Goal: Feedback & Contribution: Submit feedback/report problem

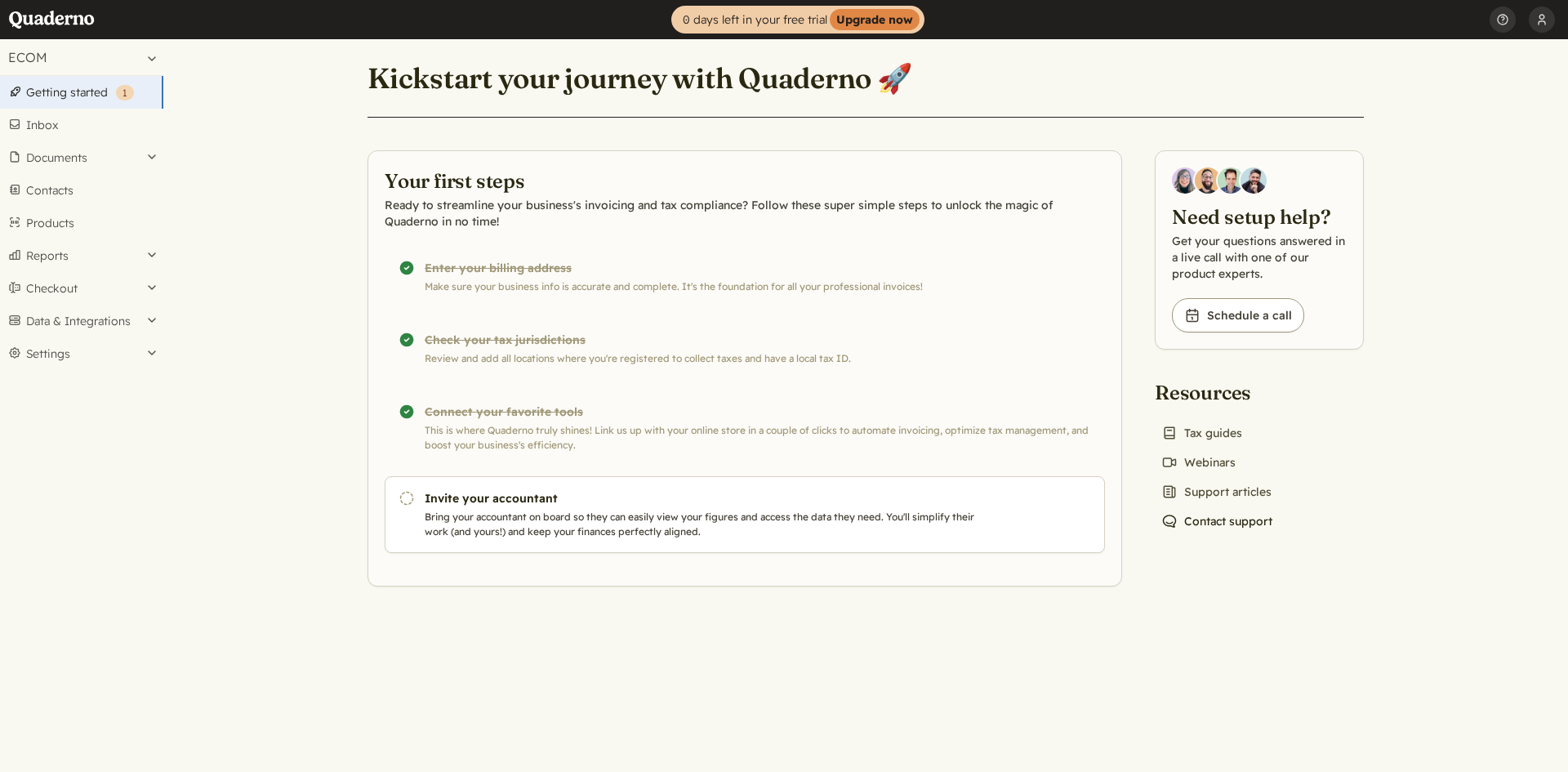
click at [1233, 526] on link "Chat icon Contact support" at bounding box center [1217, 522] width 124 height 23
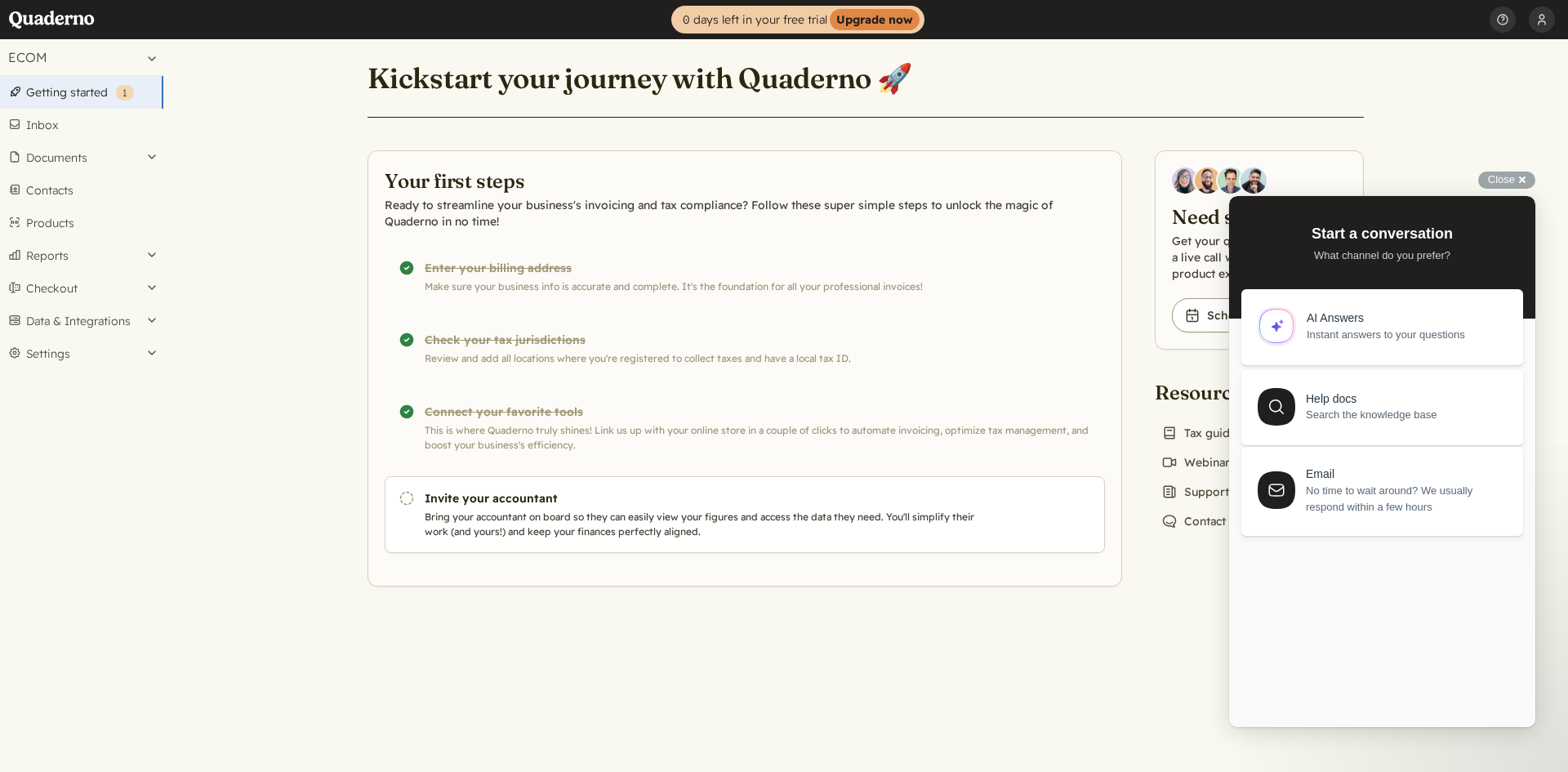
click at [1331, 504] on span "No time to wait around? We usually respond within a few hours" at bounding box center [1405, 499] width 199 height 33
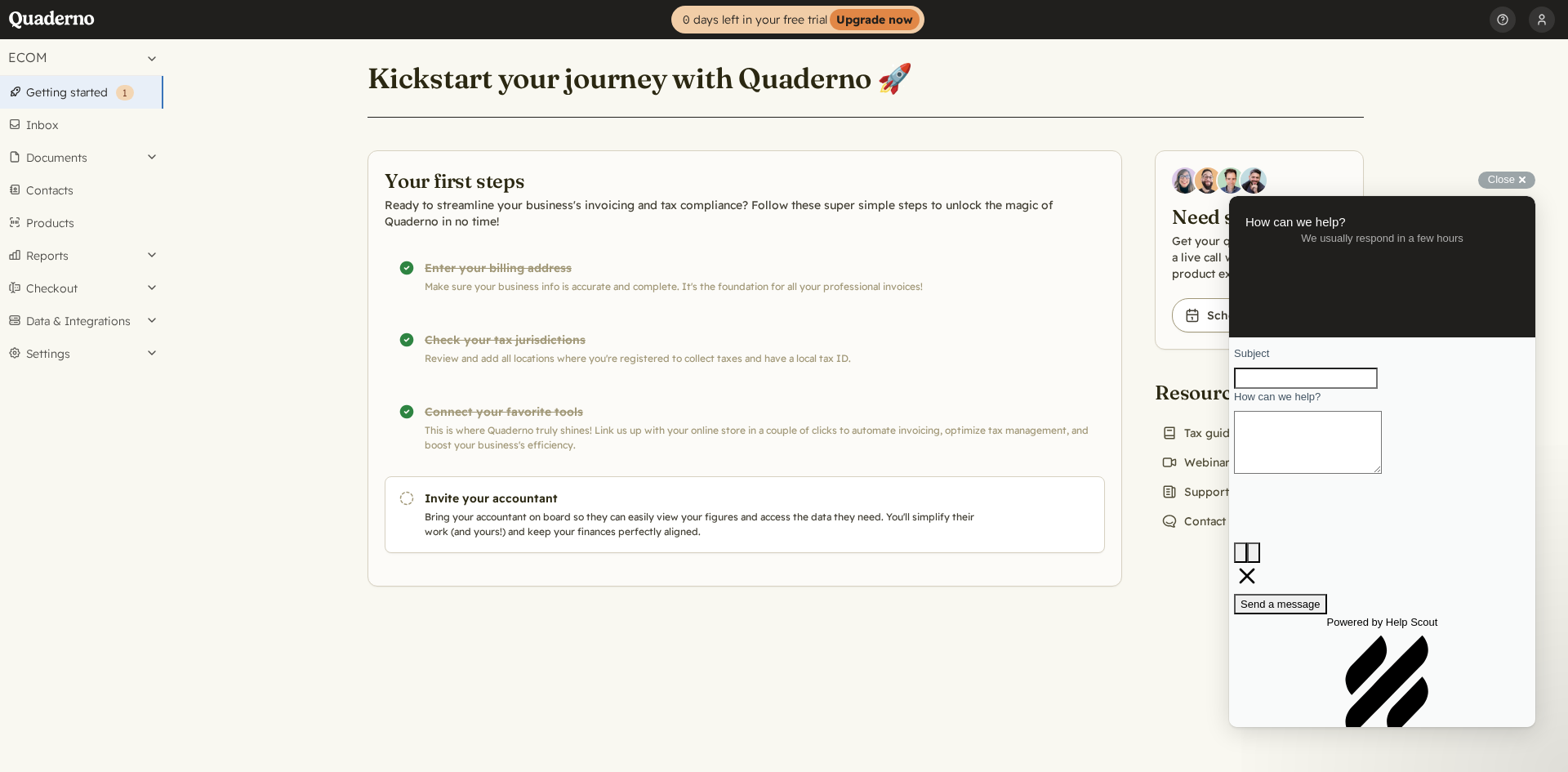
click at [1326, 474] on textarea "How can we help?" at bounding box center [1307, 442] width 148 height 63
paste textarea "Hello Quaderno Team,we’ve successfully set up everything in Quaderno and invoic…"
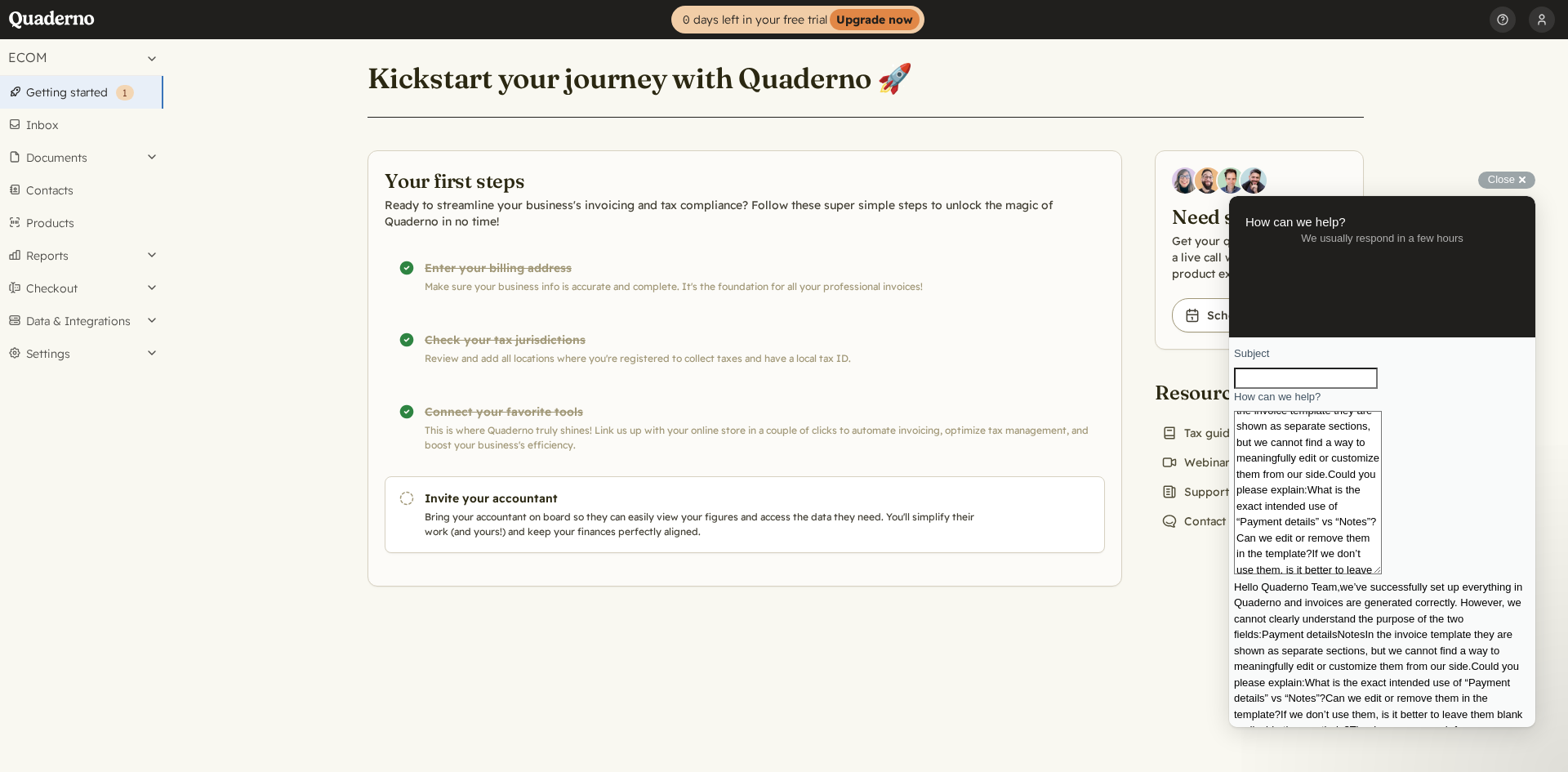
type textarea "Hello Quaderno Team,we’ve successfully set up everything in Quaderno and invoic…"
type input "C:\fakepath\Screenshot [DATE] 141858.png"
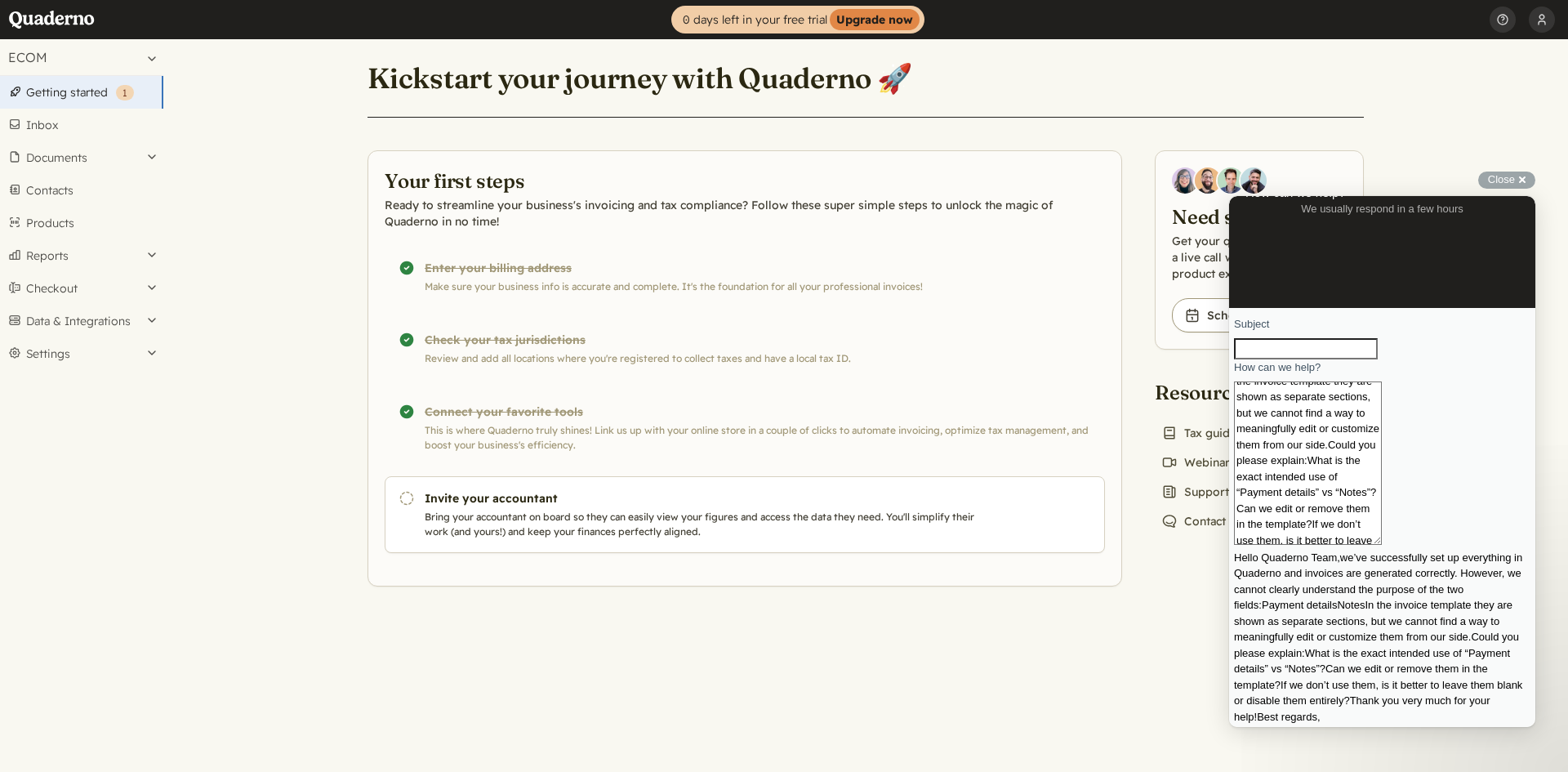
scroll to position [42, 0]
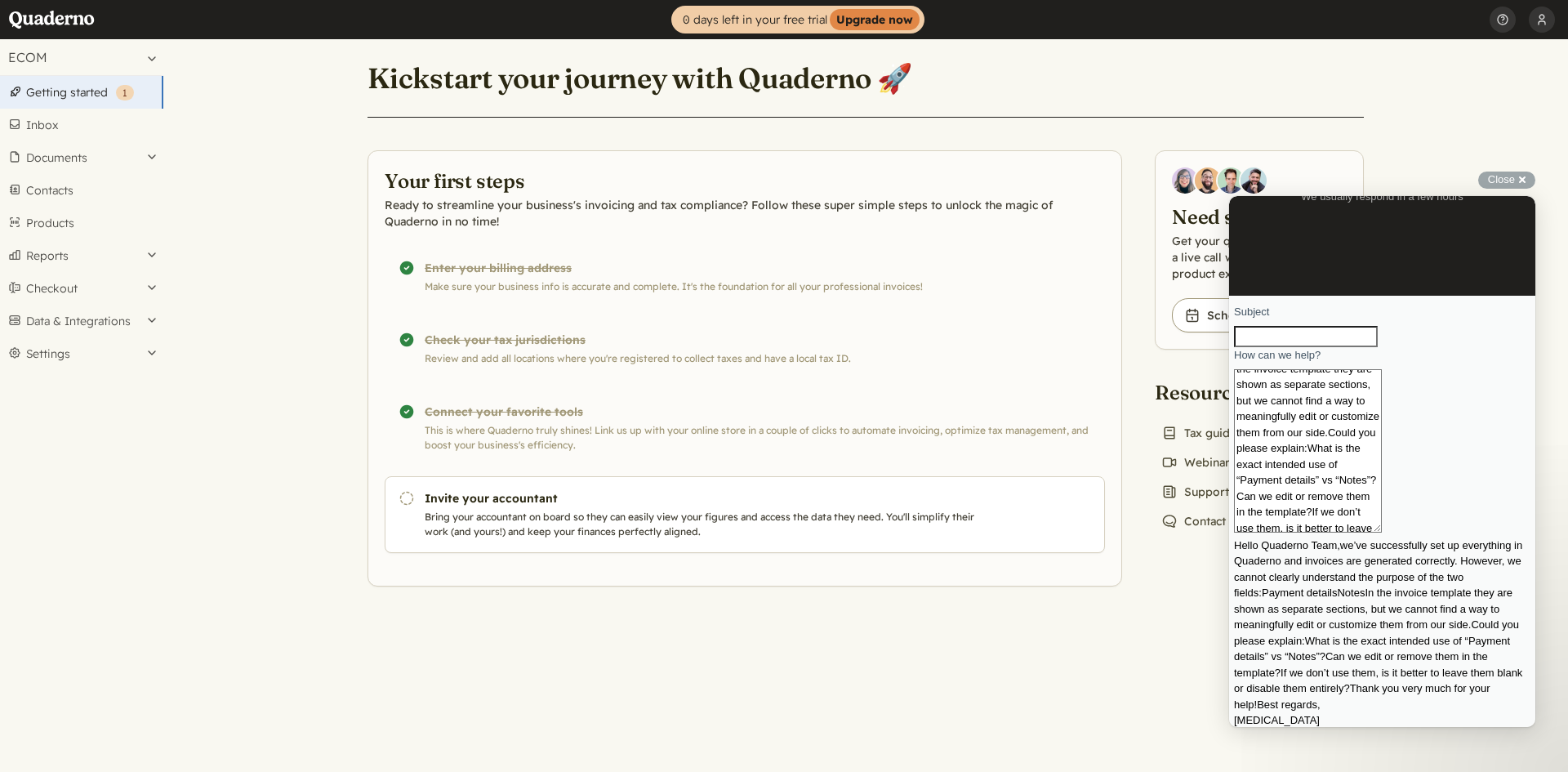
drag, startPoint x: 1360, startPoint y: 559, endPoint x: 1368, endPoint y: 561, distance: 8.2
click at [1360, 532] on textarea "Hello Quaderno Team,we’ve successfully set up everything in Quaderno and invoic…" at bounding box center [1307, 451] width 148 height 163
paste textarea "[EMAIL_ADDRESS][DOMAIN_NAME]"
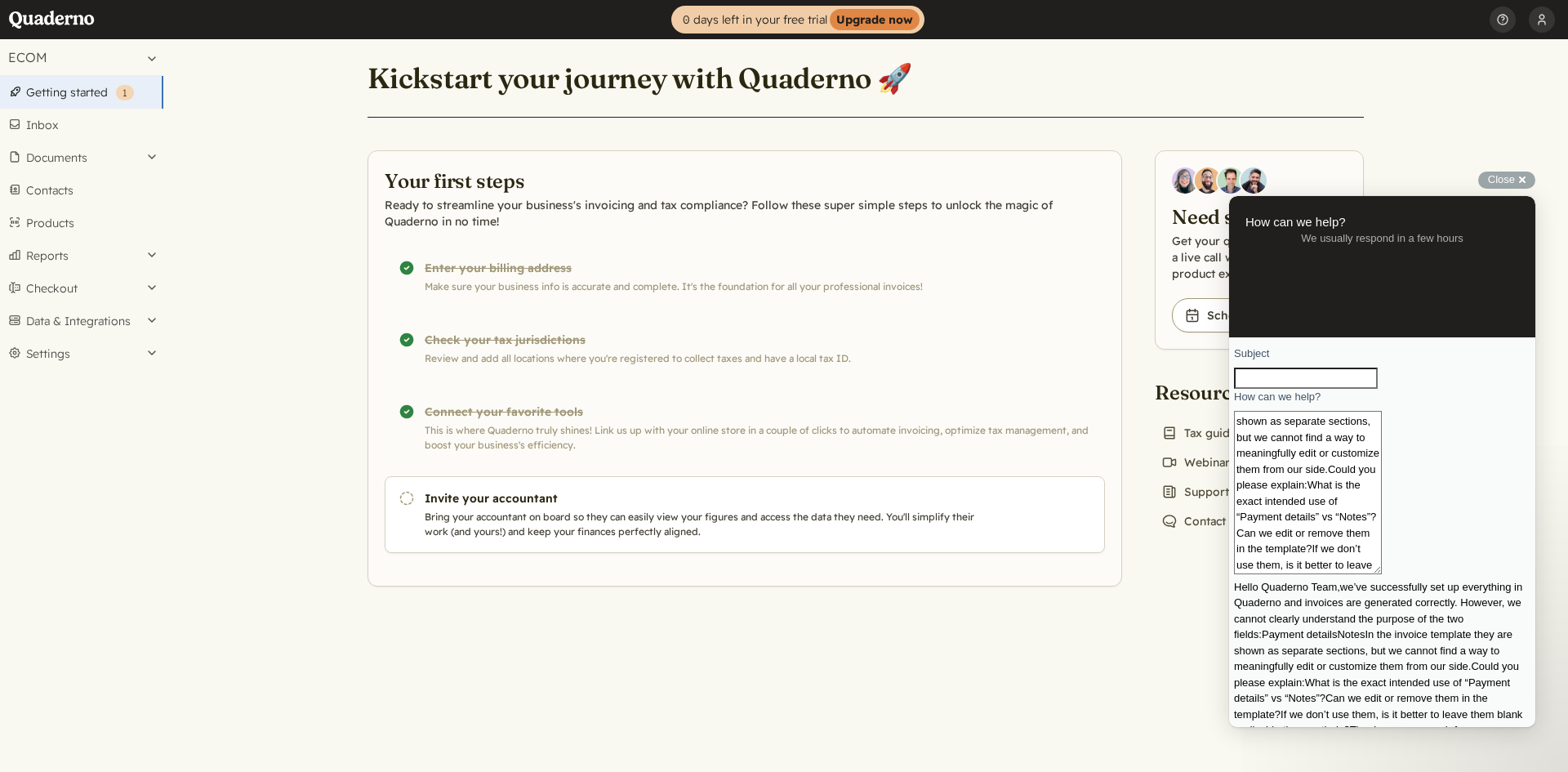
scroll to position [150, 0]
click at [1306, 538] on textarea "Hello Quaderno Team,we’ve successfully set up everything in Quaderno and invoic…" at bounding box center [1307, 492] width 148 height 163
click at [1382, 535] on textarea "Hello Quaderno Team,we’ve successfully set up everything in Quaderno and invoic…" at bounding box center [1307, 492] width 148 height 163
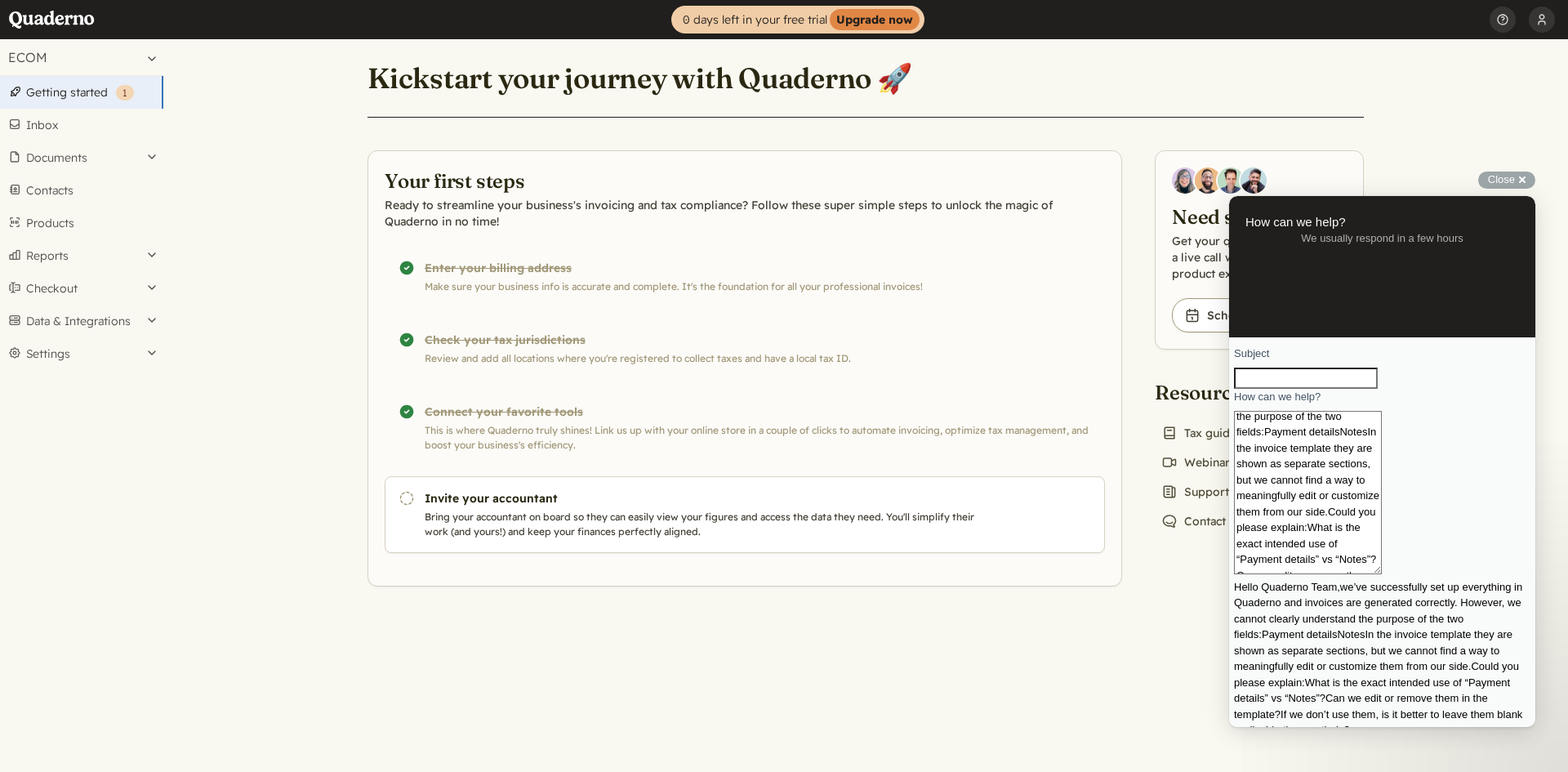
click at [1326, 568] on textarea "Hello Quaderno Team,we’ve successfully set up everything in Quaderno and invoic…" at bounding box center [1307, 492] width 148 height 163
drag, startPoint x: 1293, startPoint y: 542, endPoint x: 1393, endPoint y: 542, distance: 100.0
click at [1382, 542] on textarea "Hello Quaderno Team,we’ve successfully set up everything in Quaderno and invoic…" at bounding box center [1307, 492] width 148 height 163
type textarea "Hello Quaderno Team,we’ve successfully set up everything in Quaderno and invoic…"
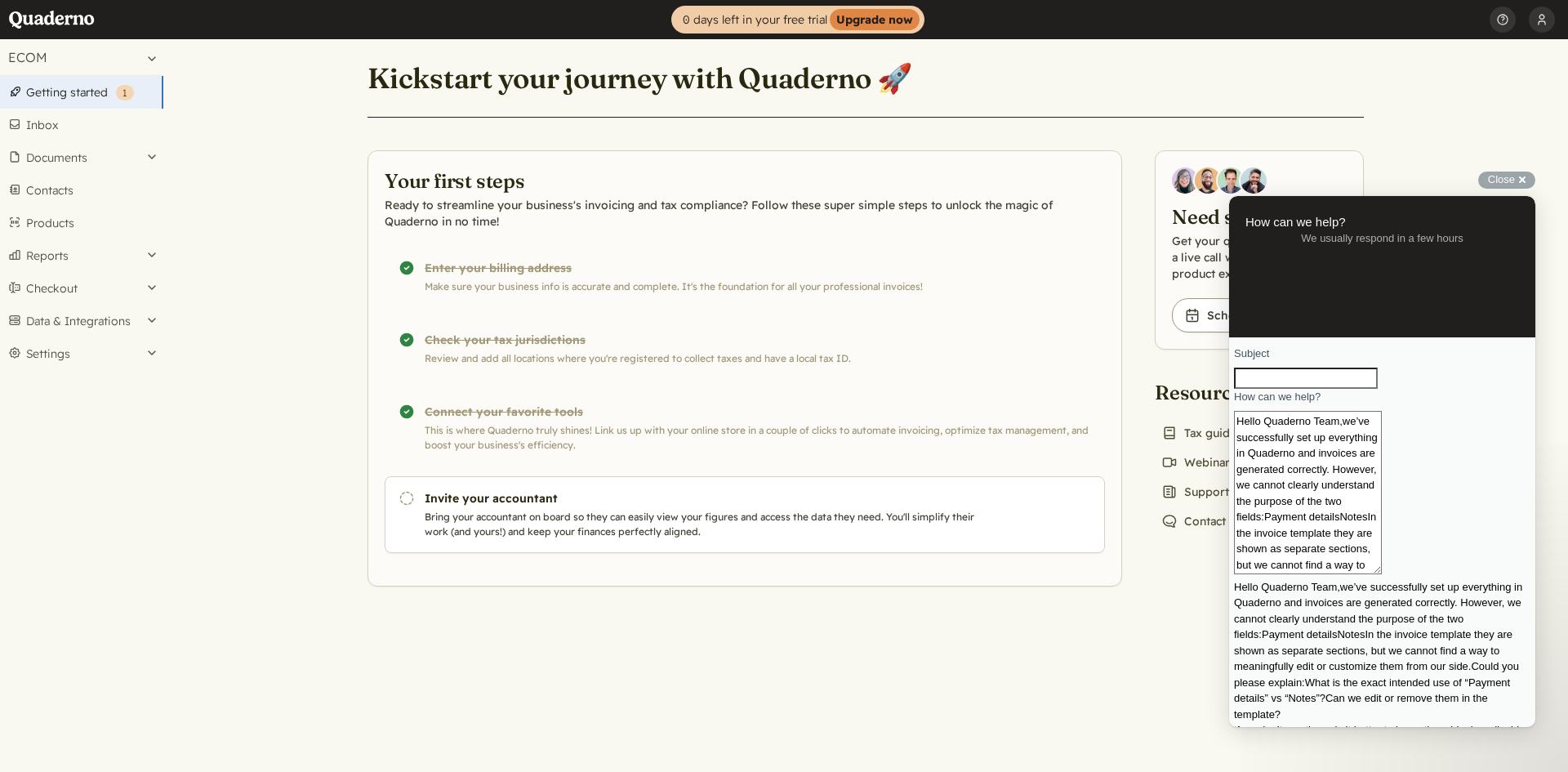
click at [1326, 389] on input "Subject" at bounding box center [1305, 378] width 144 height 21
paste input "Payment detailsNotes"
click at [1336, 389] on input "Payment detailsNotes" at bounding box center [1305, 378] width 144 height 21
type input "Payment details + Notes"
click at [1293, 541] on textarea "Hello Quaderno Team,we’ve successfully set up everything in Quaderno and invoic…" at bounding box center [1307, 492] width 148 height 163
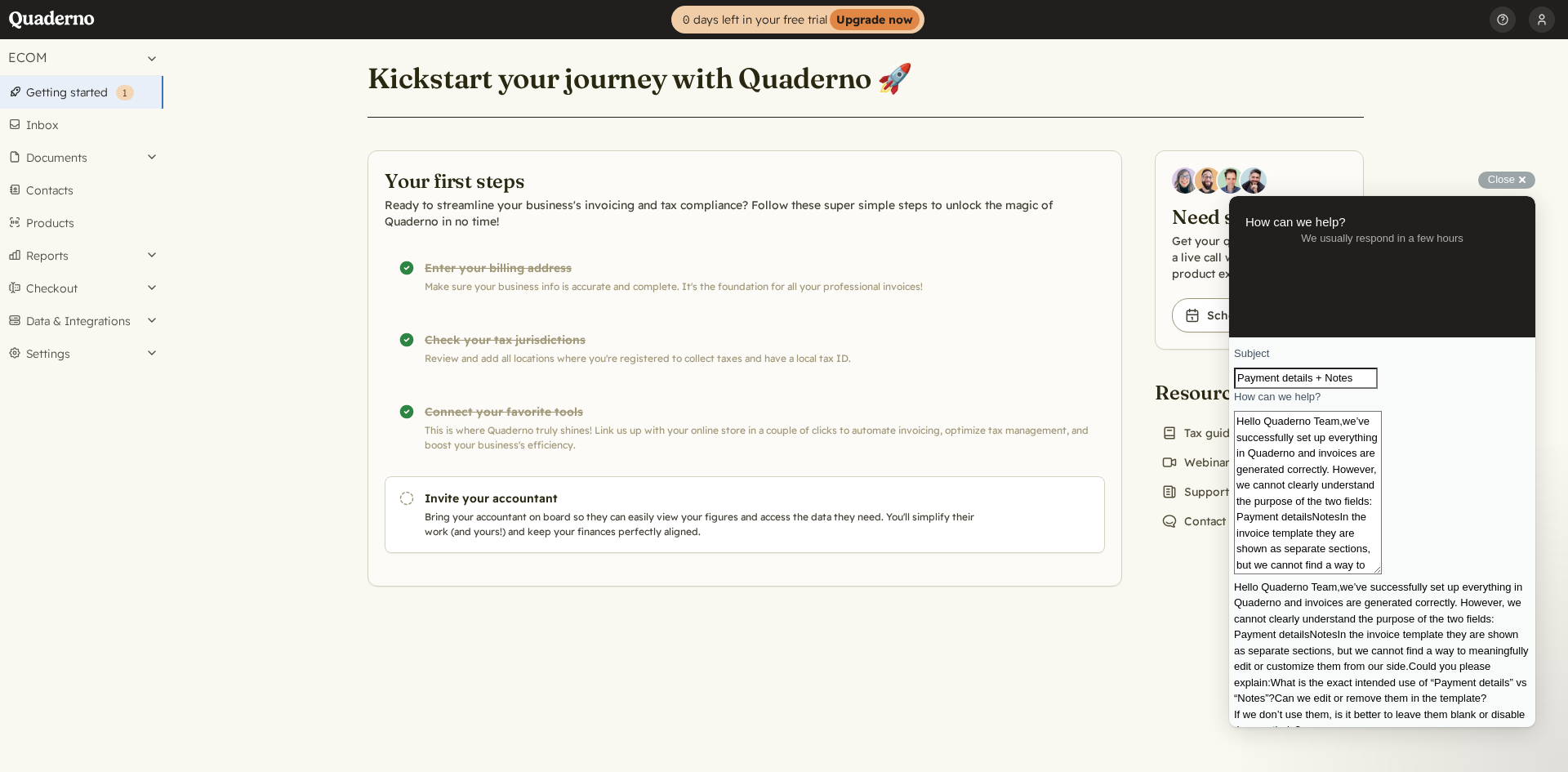
click at [1367, 540] on textarea "Hello Quaderno Team,we’ve successfully set up everything in Quaderno and invoic…" at bounding box center [1307, 492] width 148 height 163
click at [1319, 556] on textarea "Hello Quaderno Team,we’ve successfully set up everything in Quaderno and invoic…" at bounding box center [1307, 492] width 148 height 163
click at [1382, 520] on textarea "Hello Quaderno Team,we’ve successfully set up everything in Quaderno and invoic…" at bounding box center [1307, 492] width 148 height 163
click at [1303, 524] on textarea "Hello Quaderno Team,we’ve successfully set up everything in Quaderno and invoic…" at bounding box center [1307, 492] width 148 height 163
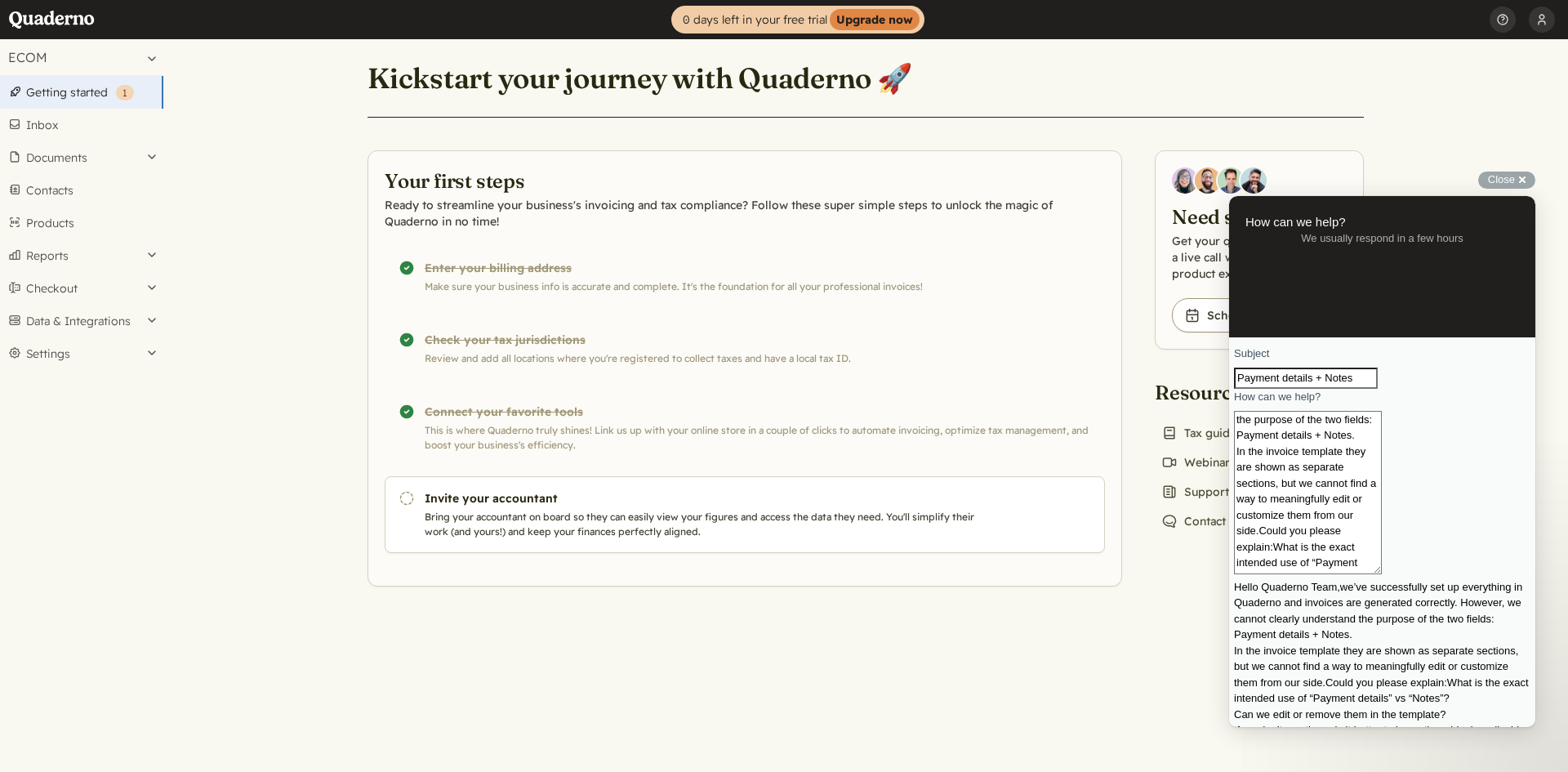
click at [1305, 524] on textarea "Hello Quaderno Team,we’ve successfully set up everything in Quaderno and invoic…" at bounding box center [1307, 492] width 148 height 163
click at [1382, 542] on textarea "Hello Quaderno Team,we’ve successfully set up everything in Quaderno and invoic…" at bounding box center [1307, 492] width 148 height 163
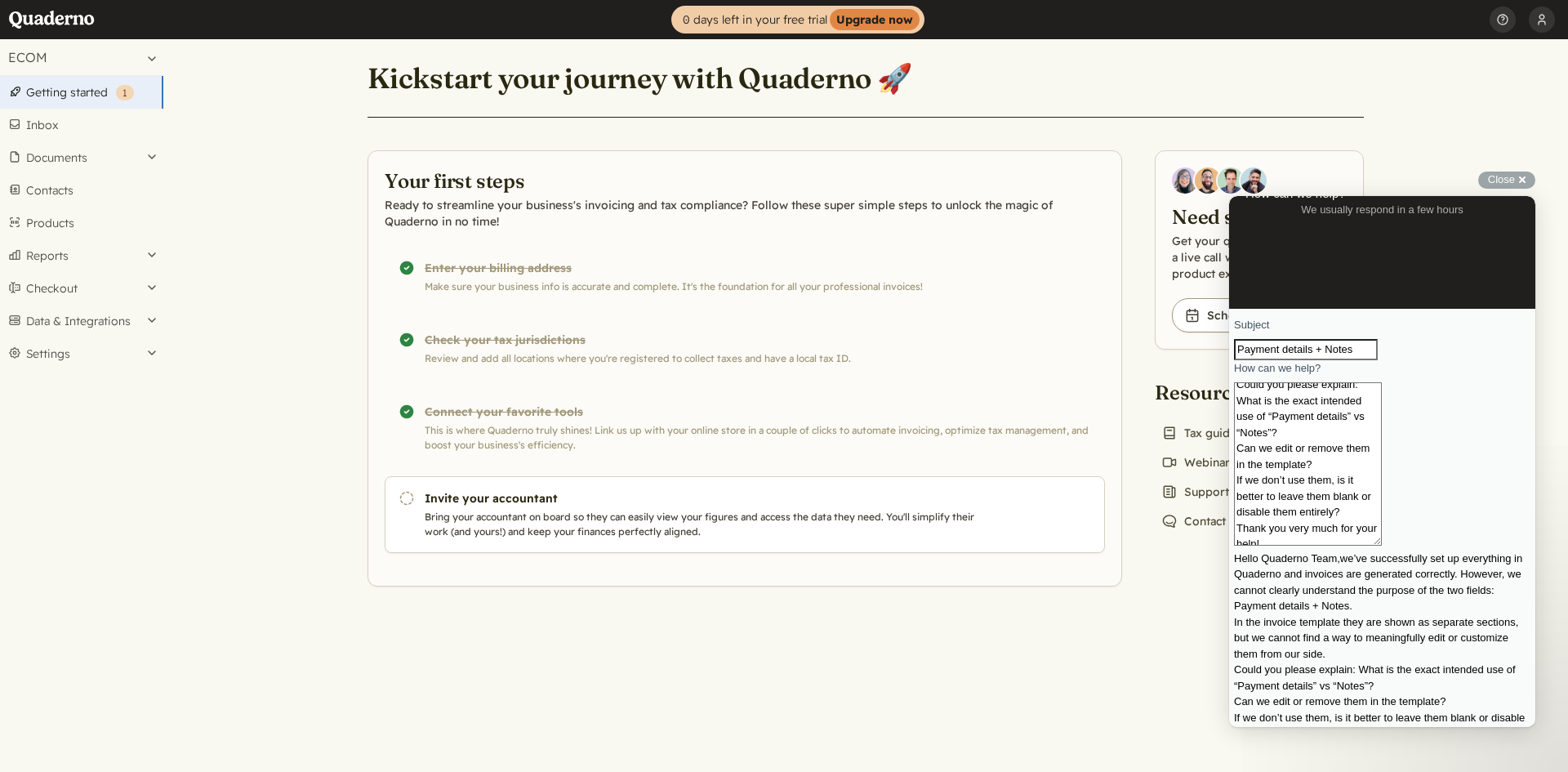
scroll to position [42, 0]
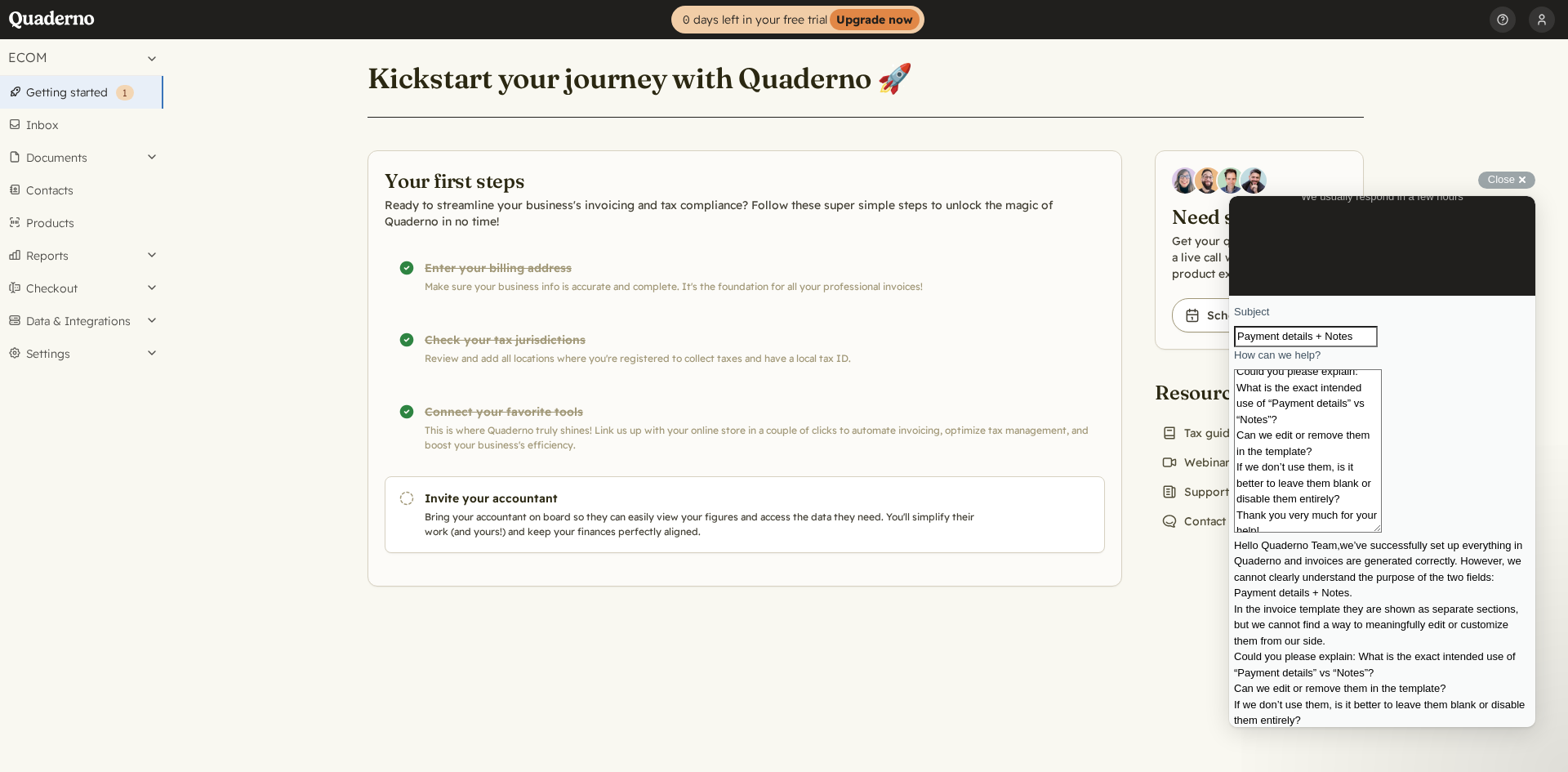
type textarea "Hello Quaderno Team,we’ve successfully set up everything in Quaderno and invoic…"
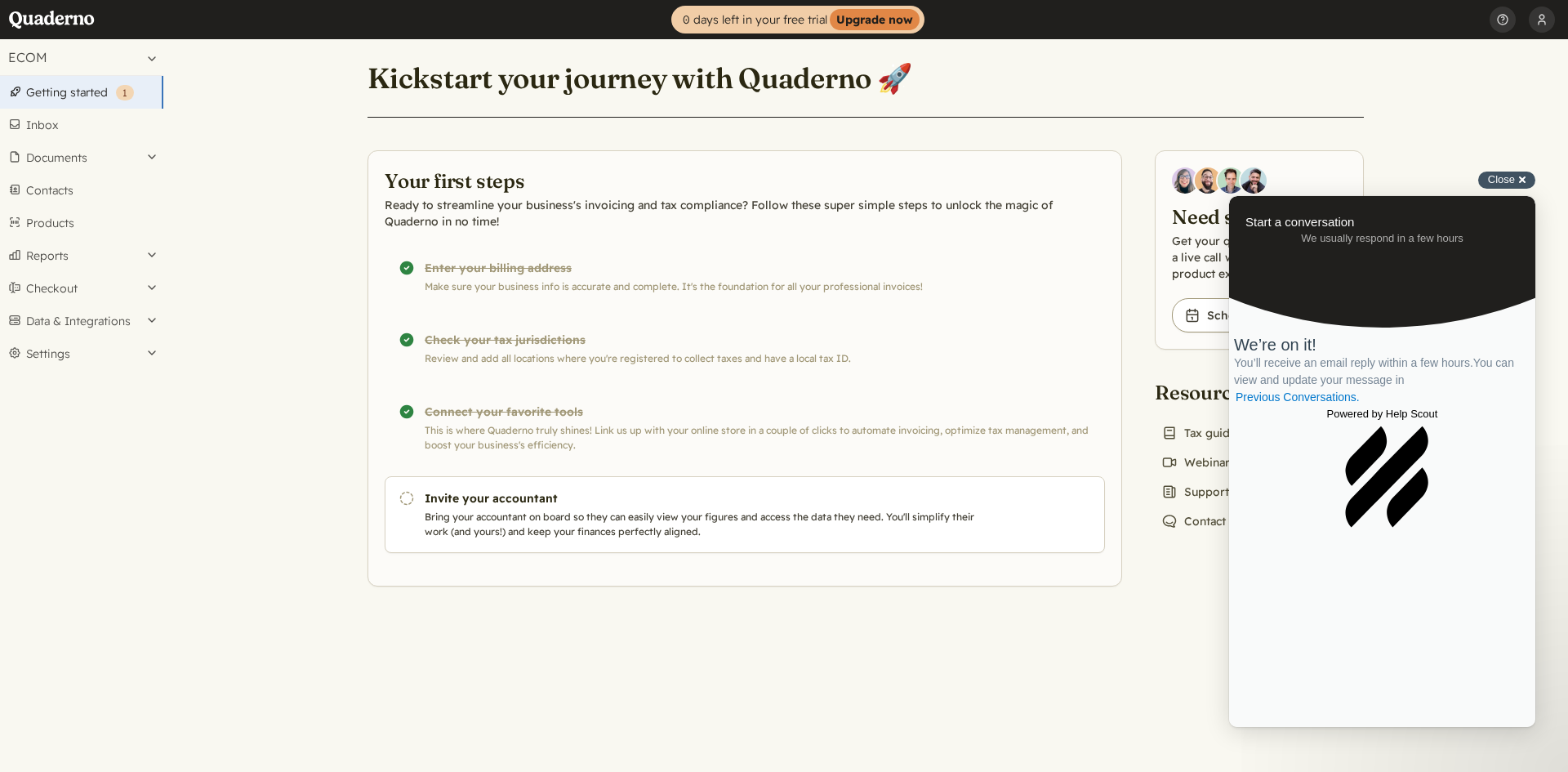
click at [1508, 179] on span "Close" at bounding box center [1501, 179] width 27 height 12
